Goal: Answer question/provide support: Share knowledge or assist other users

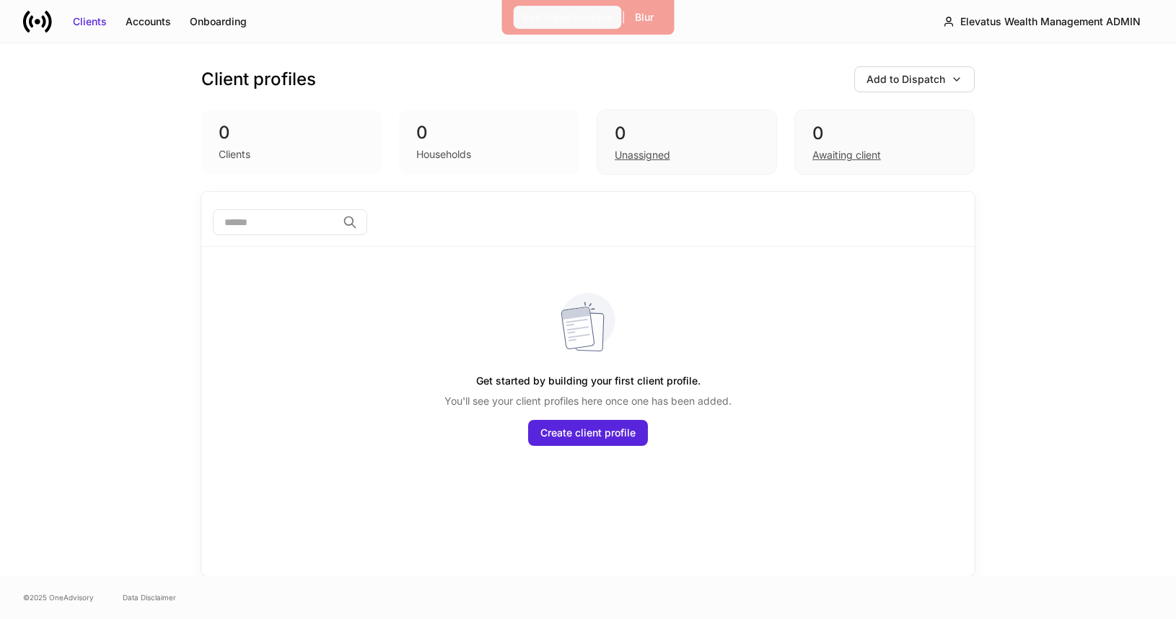
click at [552, 12] on div "Exit Impersonation" at bounding box center [567, 17] width 89 height 14
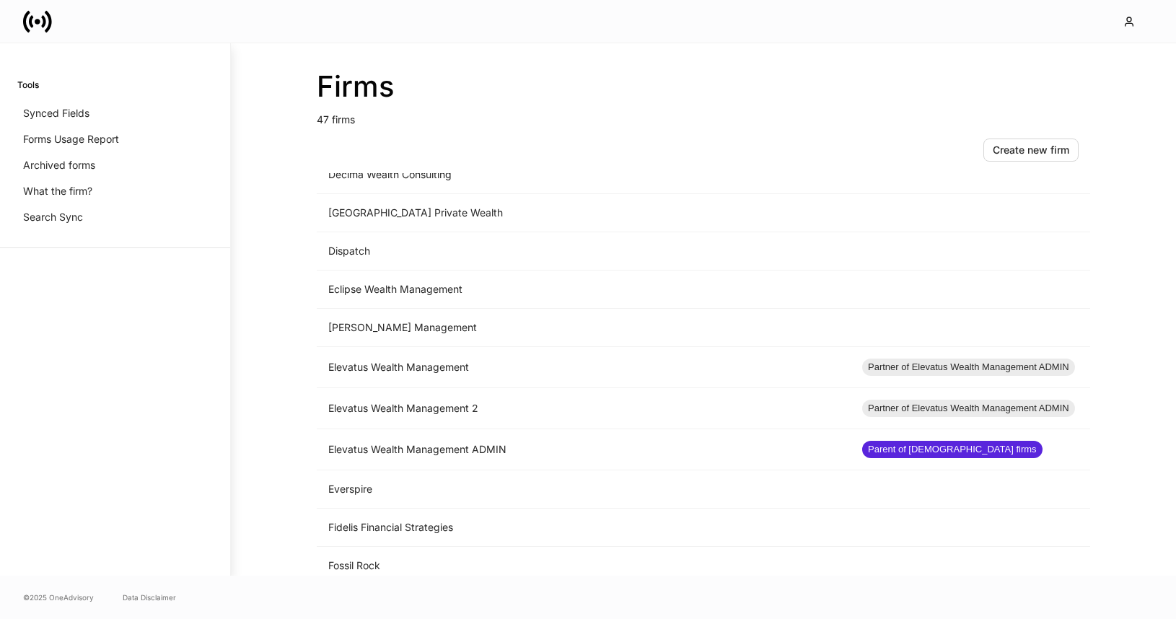
scroll to position [678, 0]
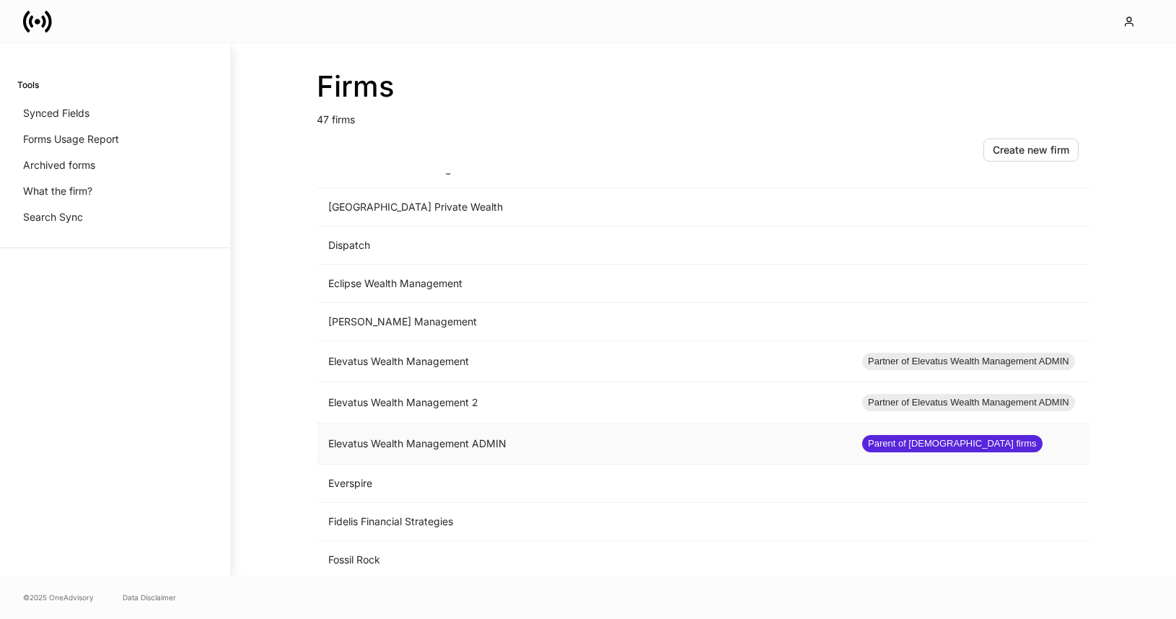
click at [425, 444] on td "Elevatus Wealth Management ADMIN" at bounding box center [584, 443] width 534 height 41
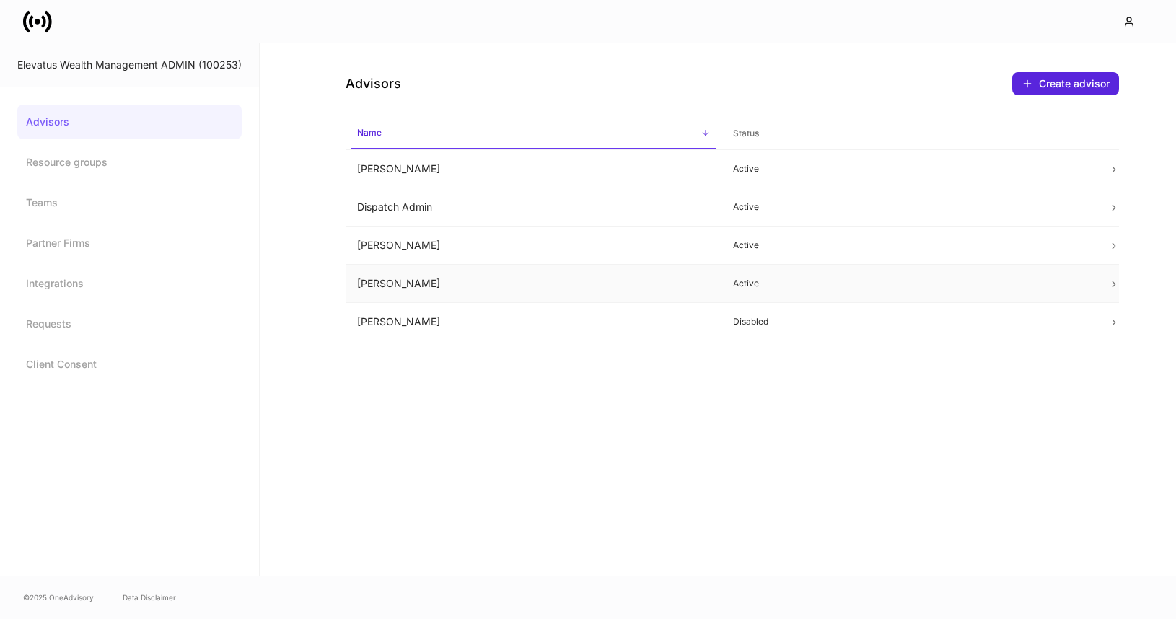
click at [578, 280] on td "Julie Lynch" at bounding box center [533, 284] width 376 height 38
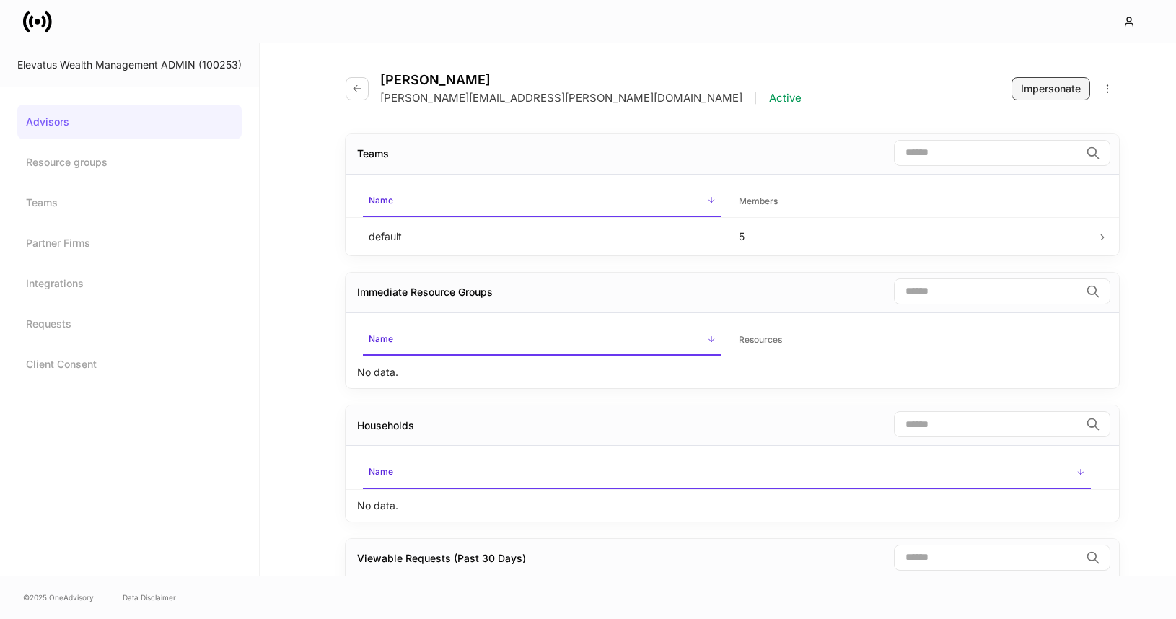
click at [1030, 82] on div "Impersonate" at bounding box center [1051, 89] width 60 height 14
